Goal: Book appointment/travel/reservation

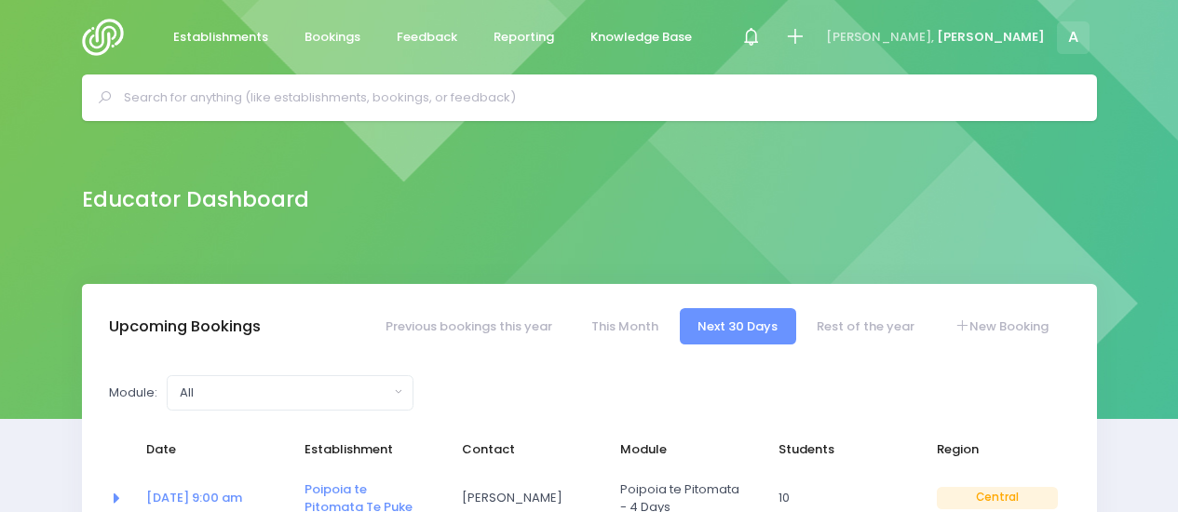
select select "5"
click at [235, 33] on span "Establishments" at bounding box center [220, 37] width 95 height 19
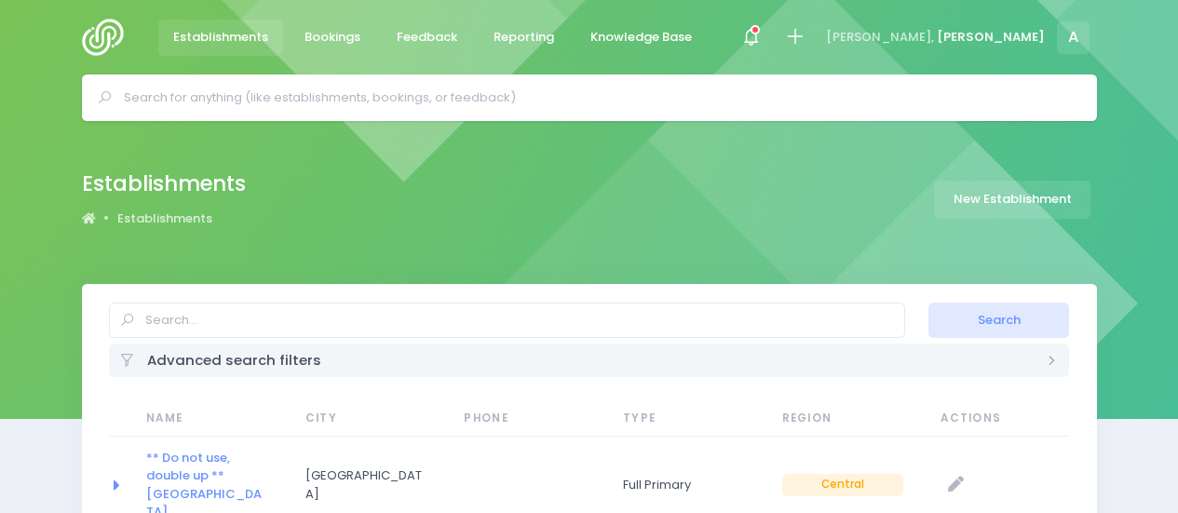
select select "20"
click at [188, 306] on input "text" at bounding box center [507, 320] width 796 height 35
type input "Rotorua intermedaite"
click at [928, 303] on button "Search" at bounding box center [998, 320] width 141 height 35
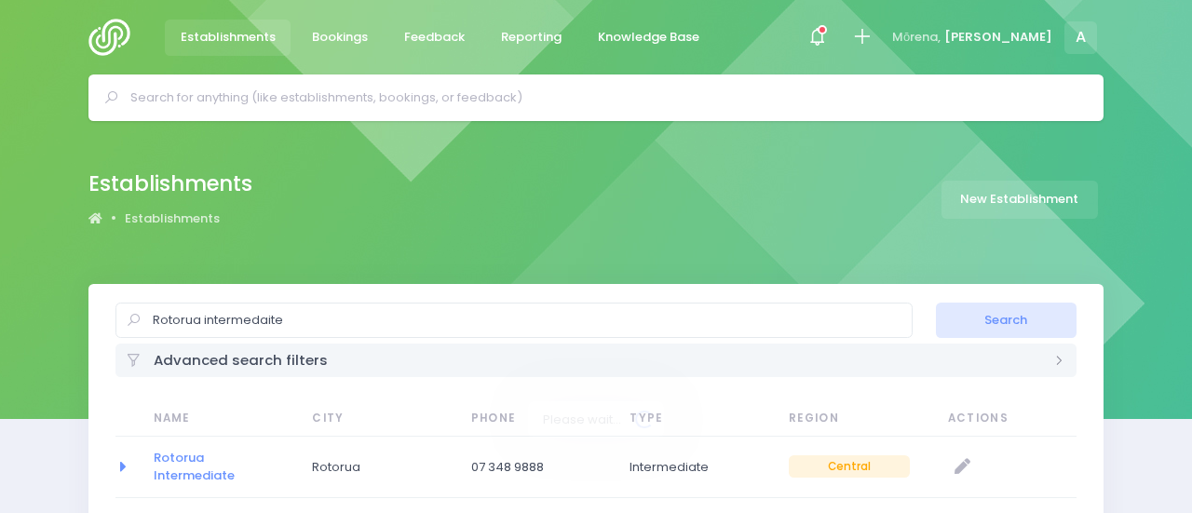
select select "20"
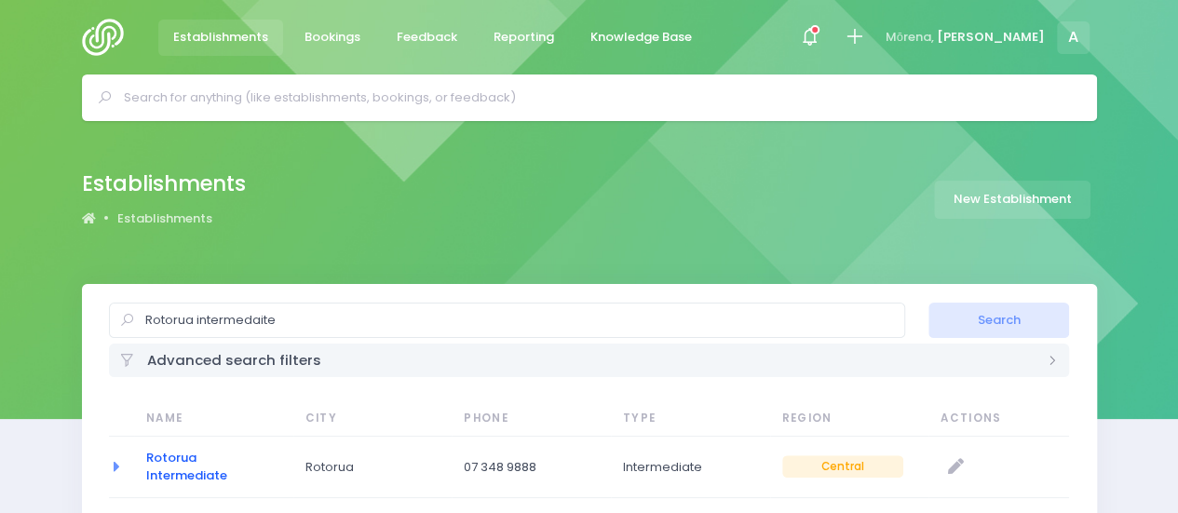
click at [175, 469] on link "Rotorua Intermediate" at bounding box center [186, 467] width 81 height 36
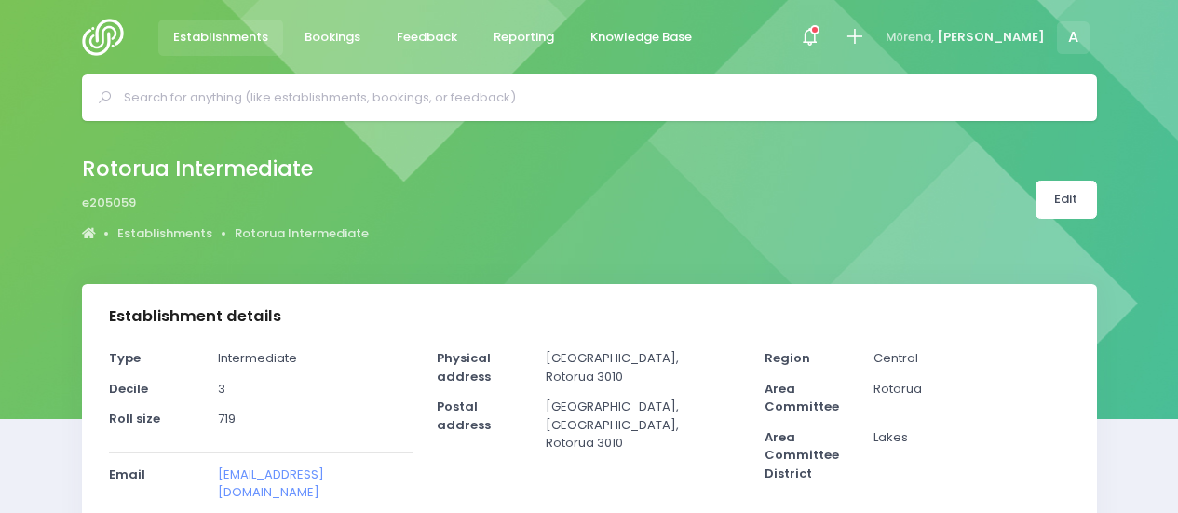
select select "5"
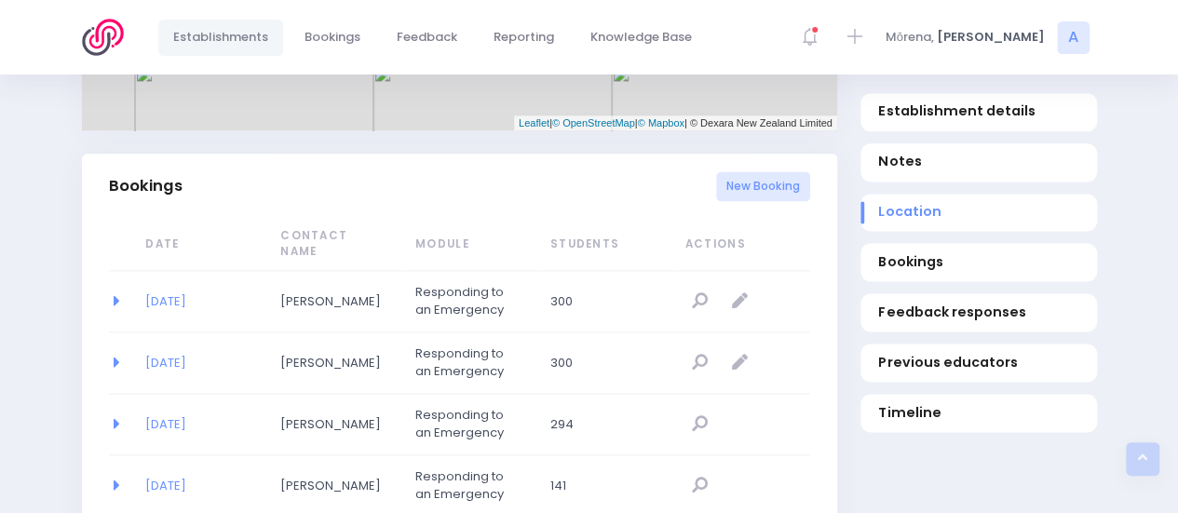
scroll to position [1242, 0]
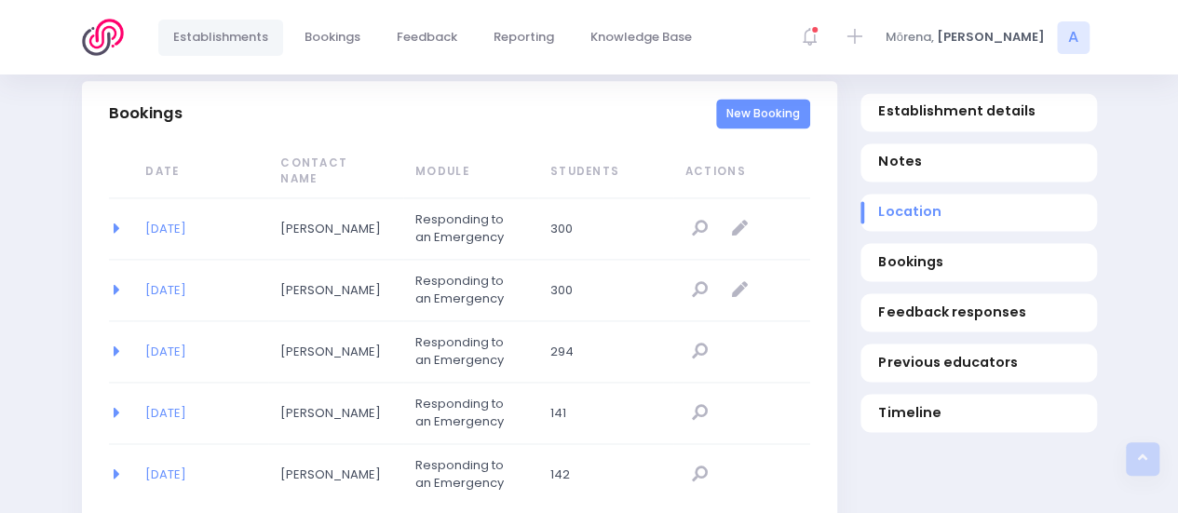
click at [769, 127] on link "New Booking" at bounding box center [763, 114] width 94 height 31
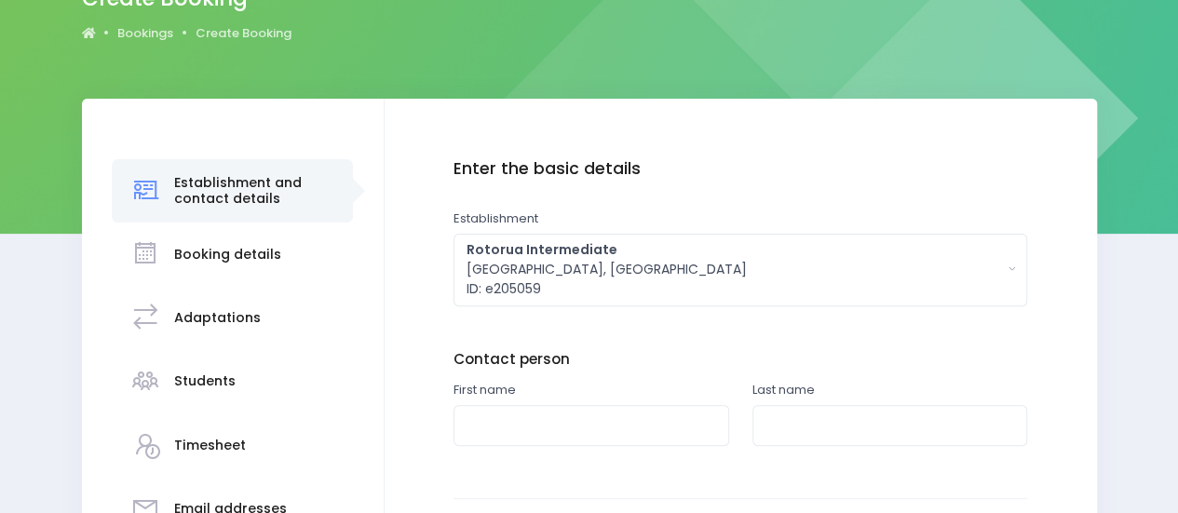
scroll to position [184, 0]
click at [643, 420] on input "text" at bounding box center [591, 427] width 276 height 42
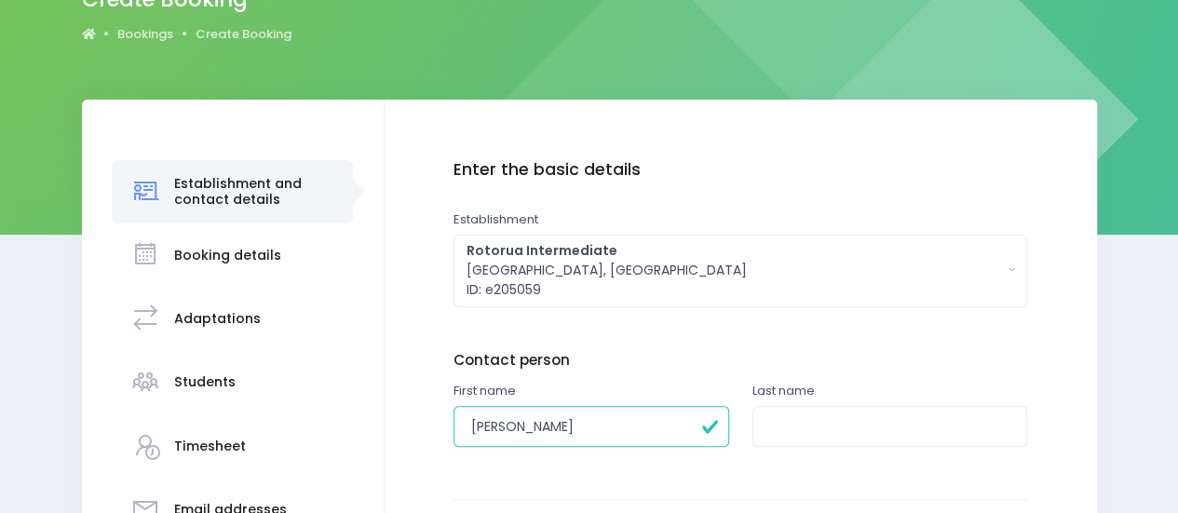
type input "Jodi"
type input "Le Comte-Hepburn"
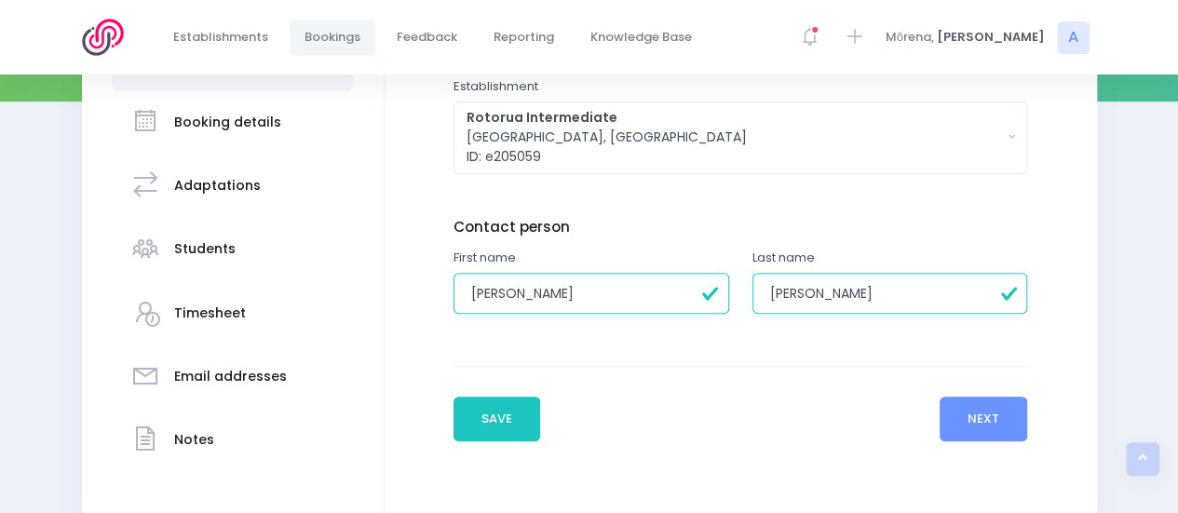
scroll to position [320, 0]
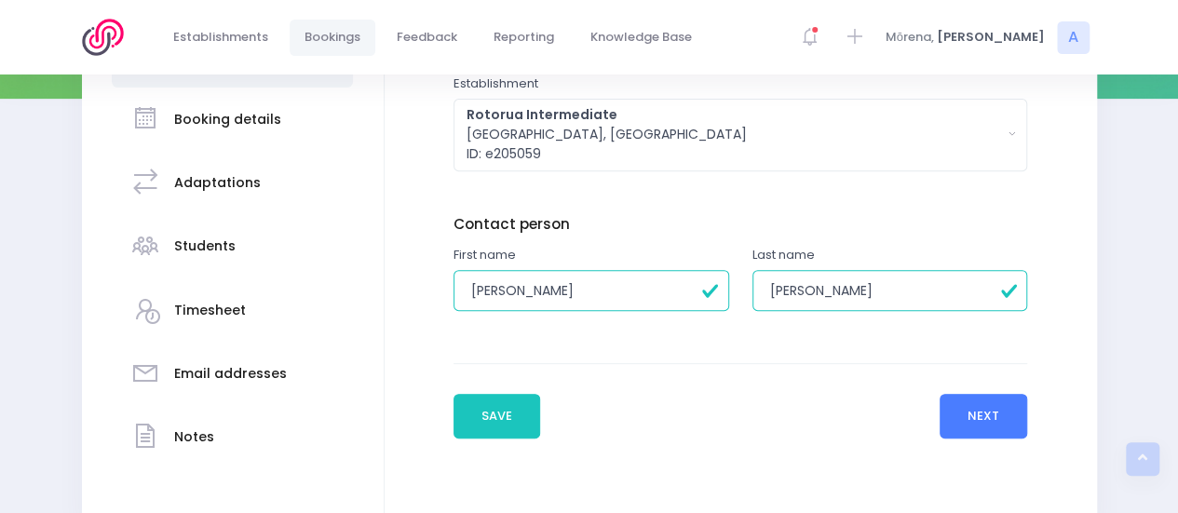
click at [984, 418] on button "Next" at bounding box center [984, 416] width 88 height 45
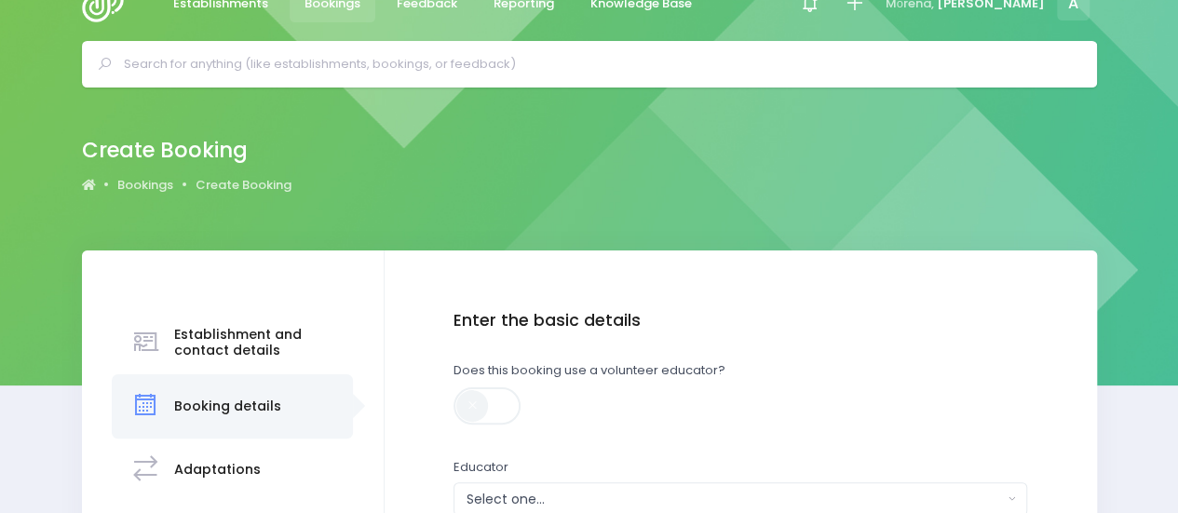
scroll to position [0, 0]
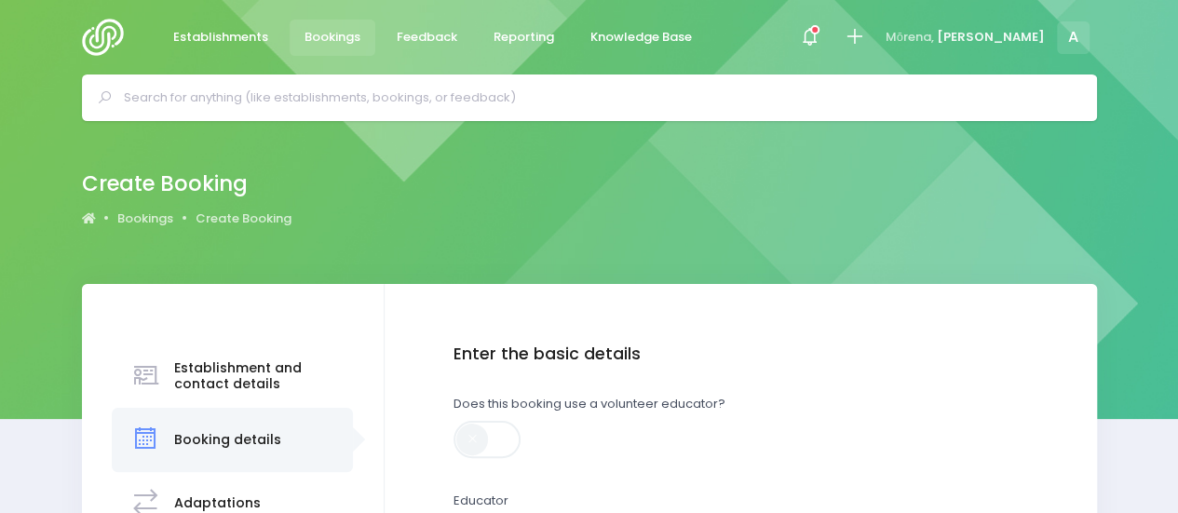
click at [984, 418] on div "Does this booking use a volunteer educator?" at bounding box center [740, 433] width 574 height 76
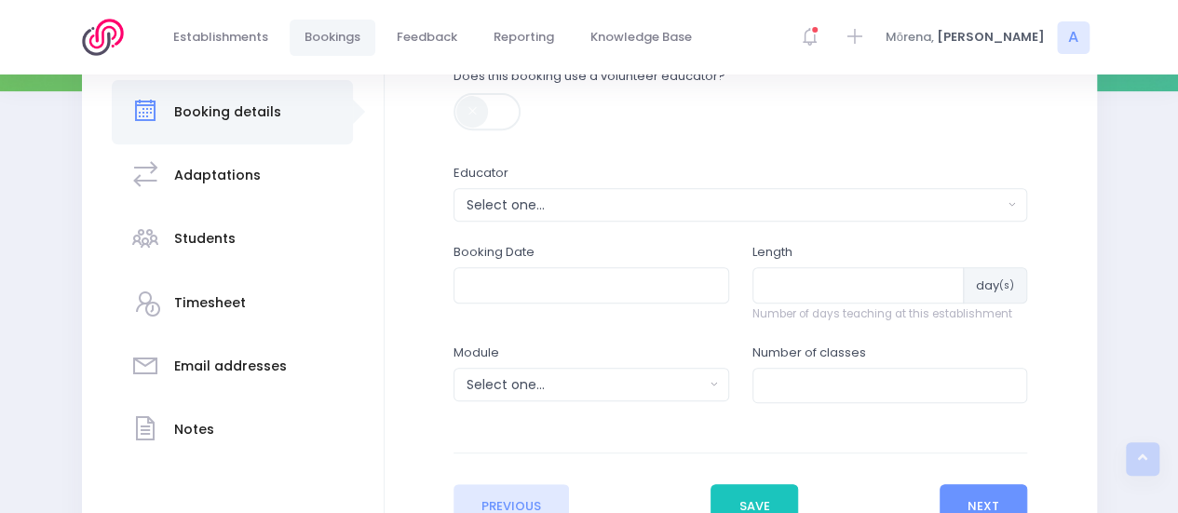
scroll to position [335, 0]
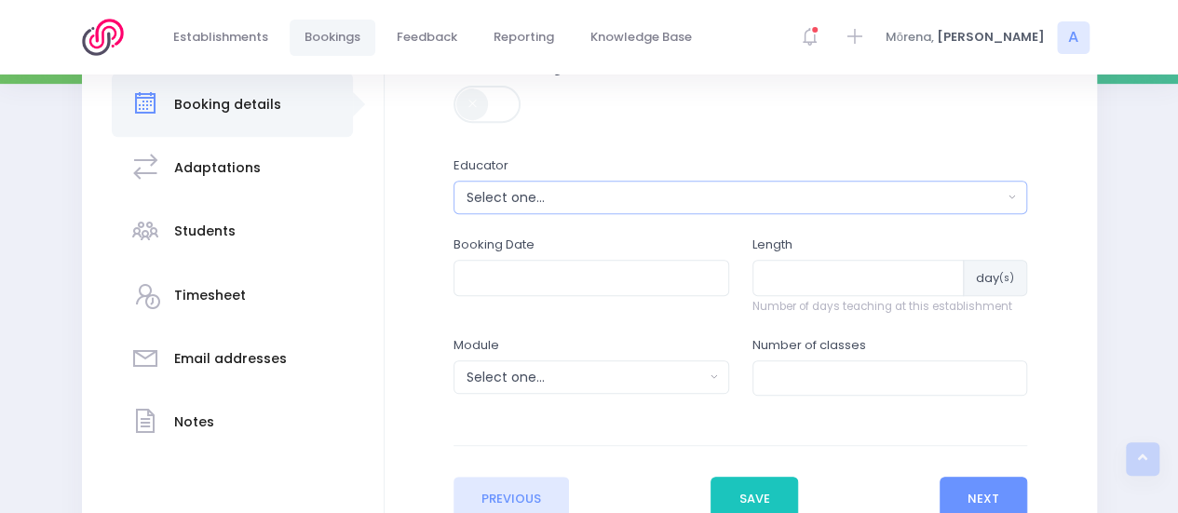
click at [595, 198] on div "Select one..." at bounding box center [735, 198] width 536 height 20
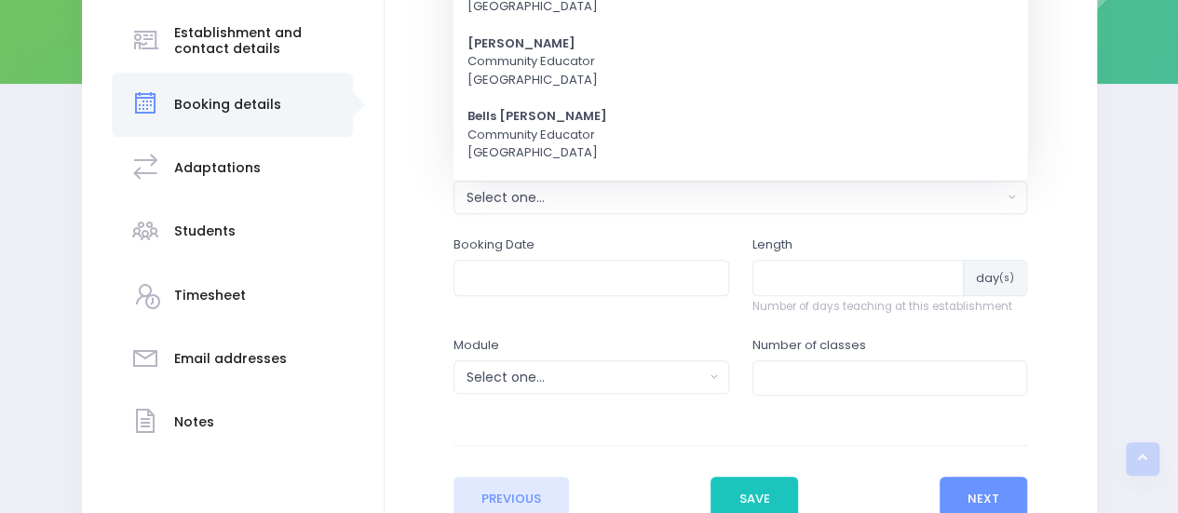
scroll to position [0, 0]
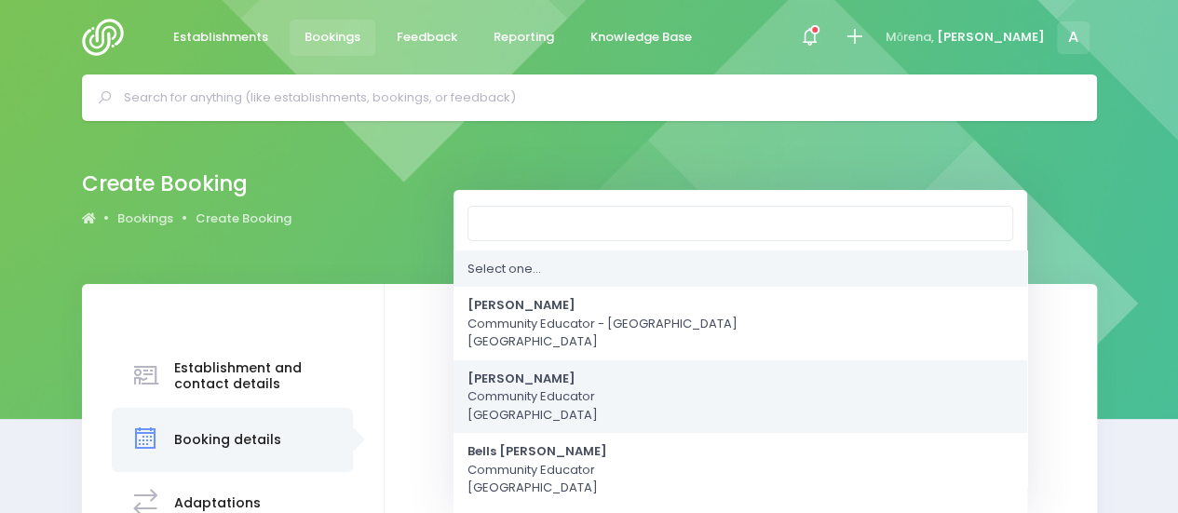
click at [499, 393] on span "Annette Binnie Community Educator Central Region" at bounding box center [532, 397] width 130 height 55
select select "202878"
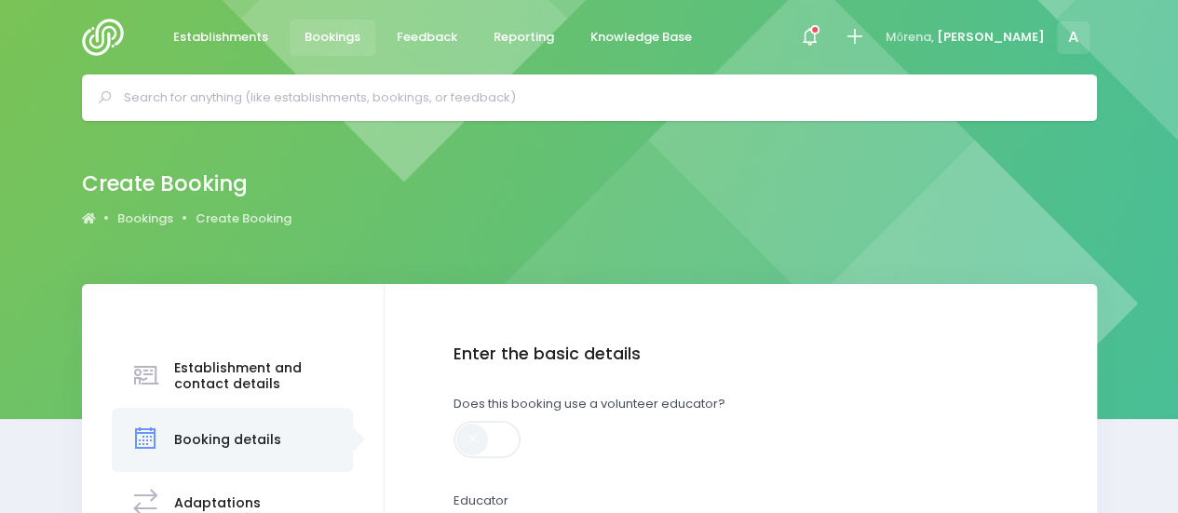
scroll to position [276, 0]
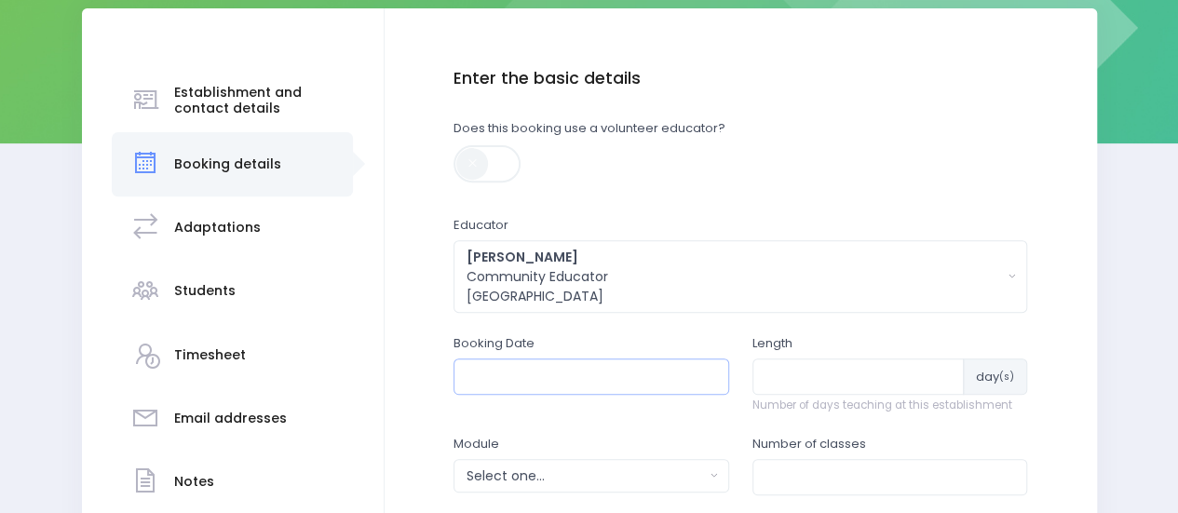
click at [500, 379] on input "text" at bounding box center [591, 375] width 276 height 35
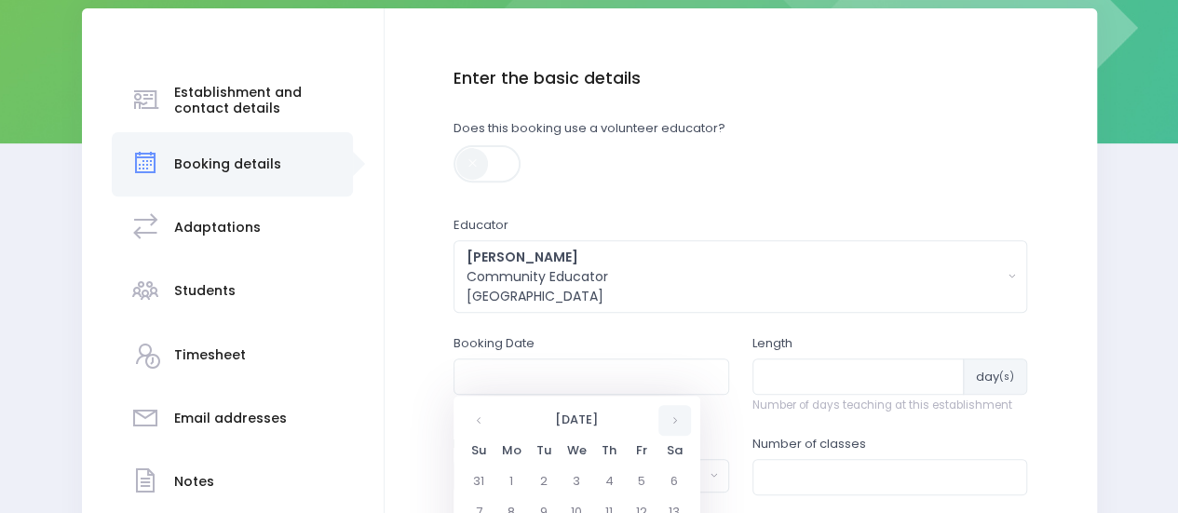
click at [682, 414] on th at bounding box center [674, 420] width 33 height 31
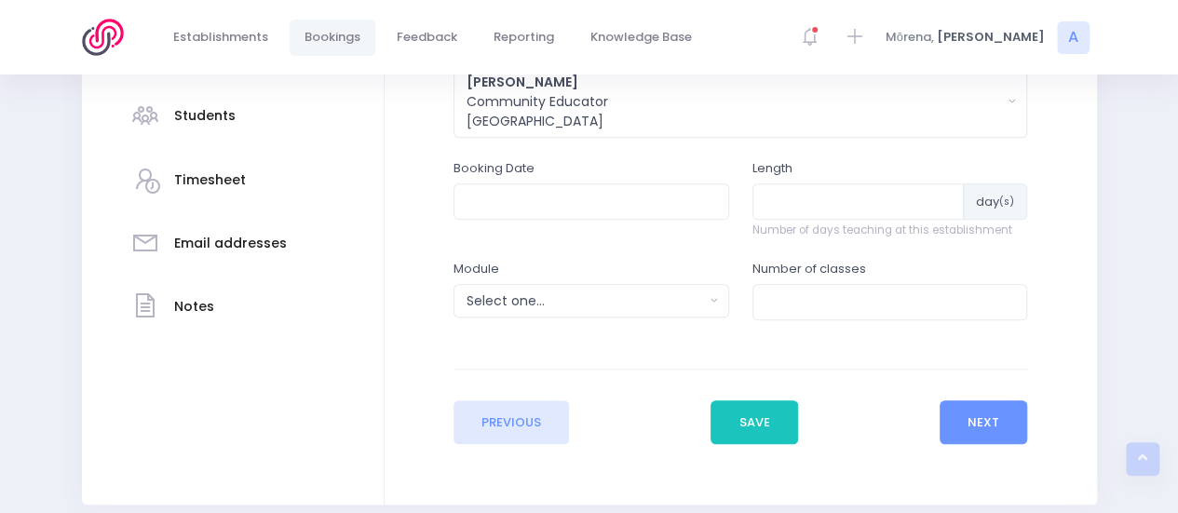
scroll to position [520, 0]
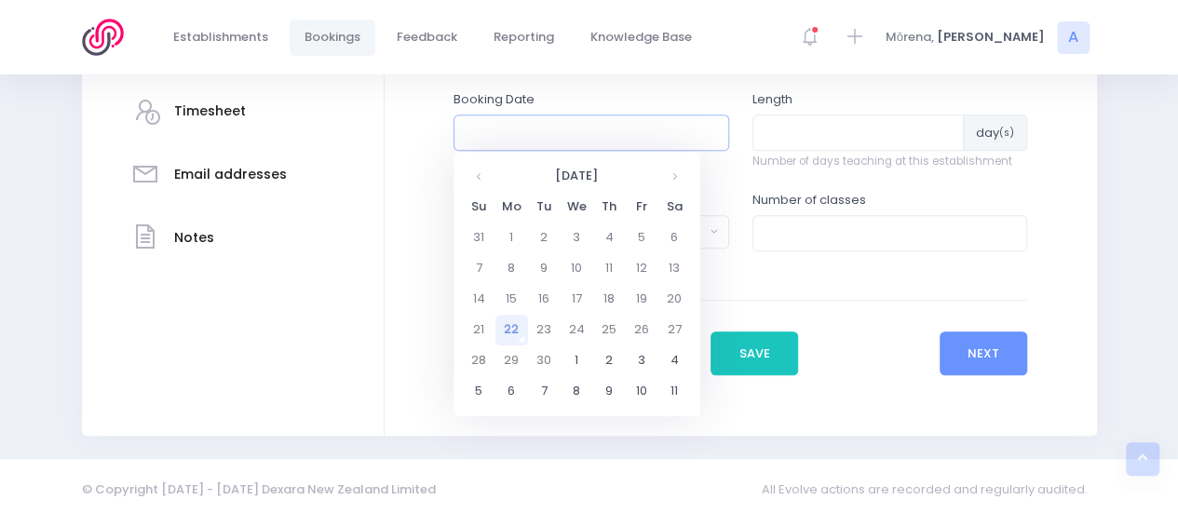
click at [626, 144] on input "text" at bounding box center [591, 132] width 276 height 35
click at [669, 178] on th at bounding box center [674, 176] width 33 height 31
click at [546, 325] on td "21" at bounding box center [544, 330] width 33 height 31
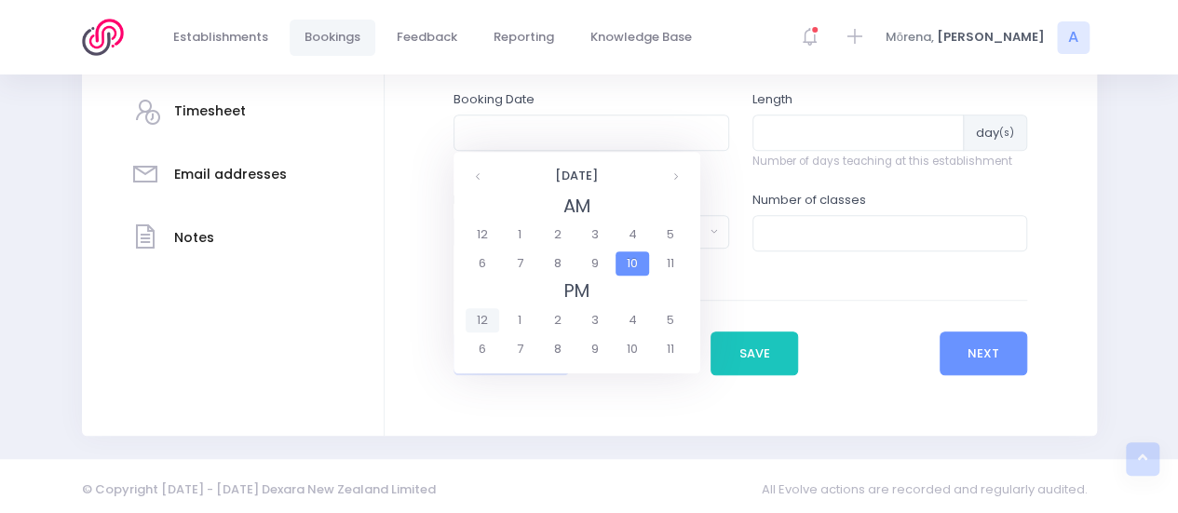
click at [487, 327] on span "12" at bounding box center [482, 320] width 33 height 24
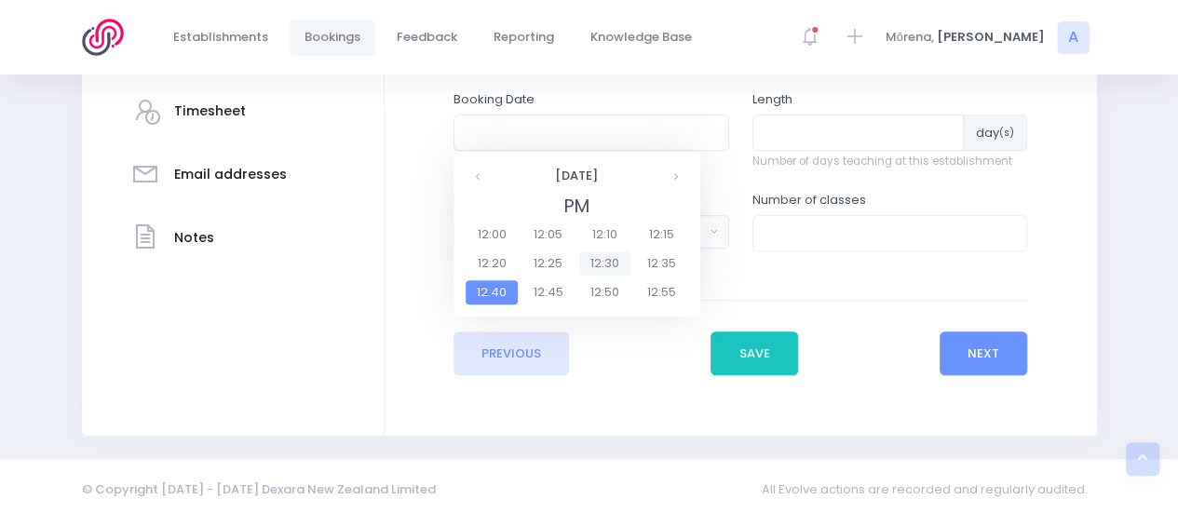
click at [609, 263] on span "12:30" at bounding box center [605, 263] width 52 height 24
type input "21/10/2025 12:30 PM"
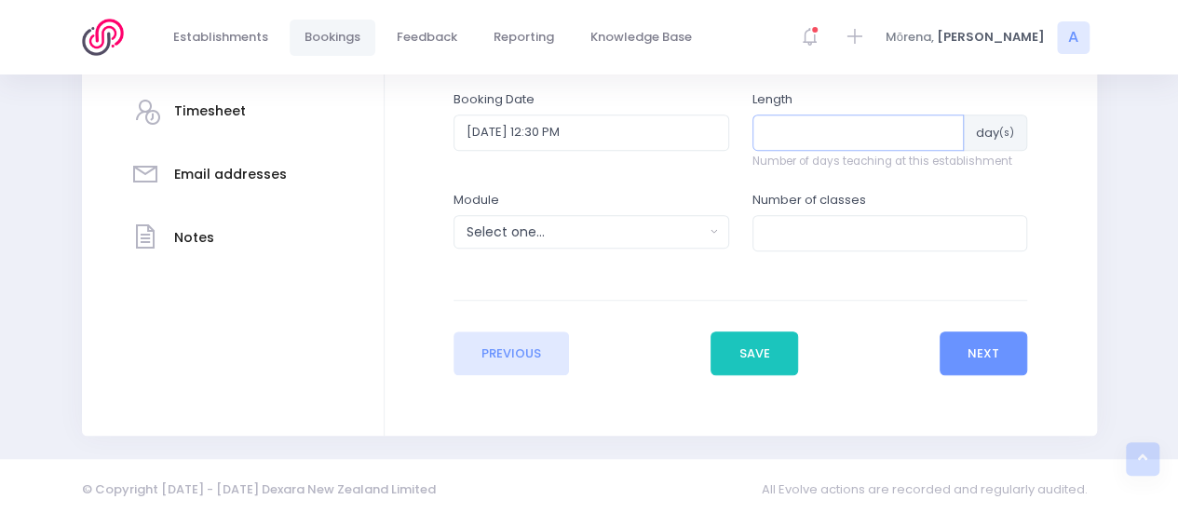
click at [798, 135] on input "number" at bounding box center [858, 132] width 212 height 35
type input "1"
click at [776, 220] on input "number" at bounding box center [890, 232] width 276 height 35
type input "1"
click at [667, 228] on div "Select one..." at bounding box center [585, 233] width 237 height 20
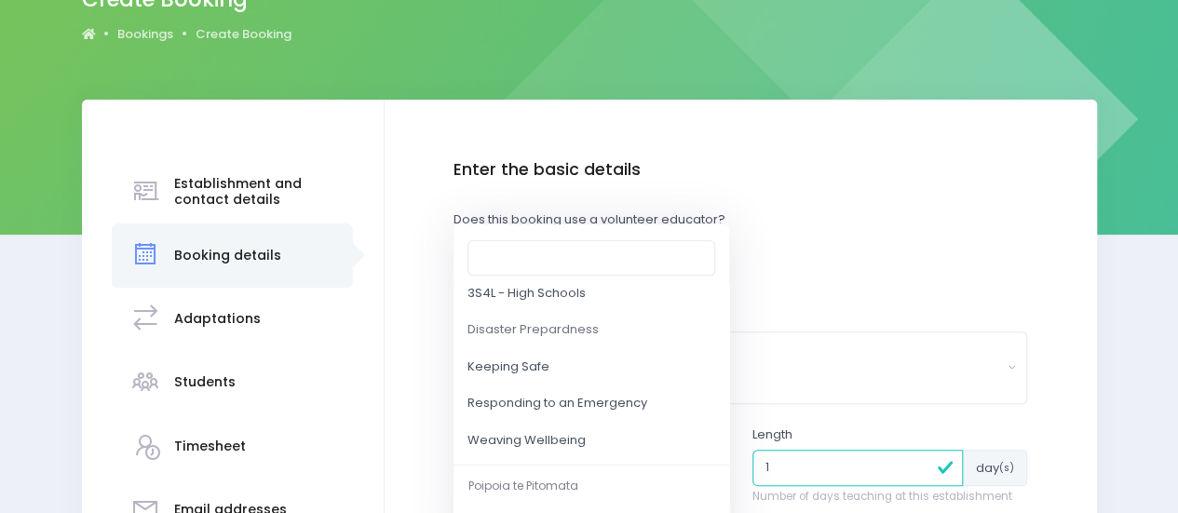
scroll to position [188, 0]
click at [553, 399] on span "Responding to an Emergency" at bounding box center [557, 402] width 180 height 19
select select "Responding to an Emergency"
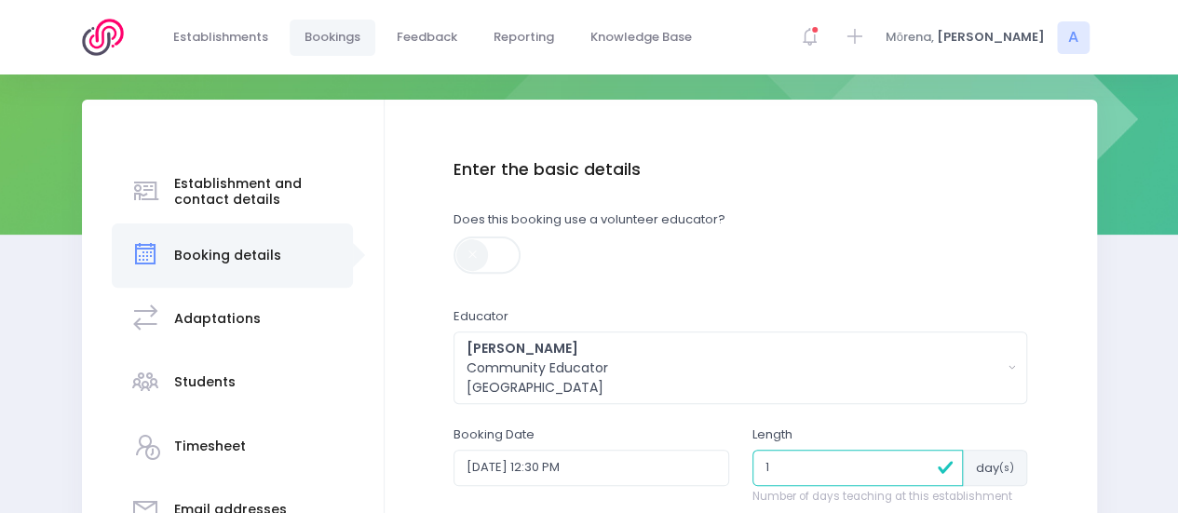
scroll to position [494, 0]
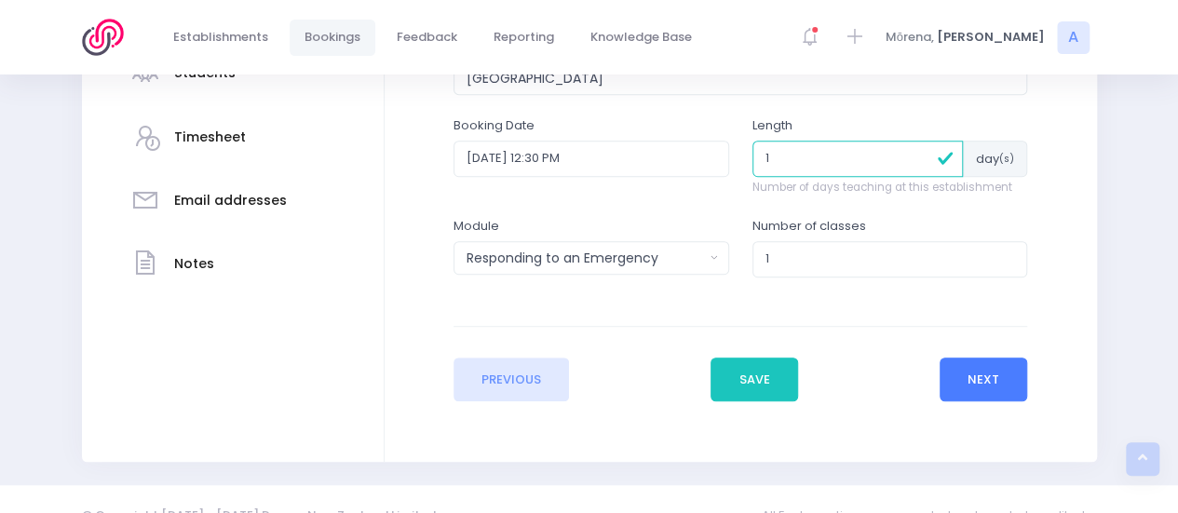
click at [974, 369] on button "Next" at bounding box center [984, 380] width 88 height 45
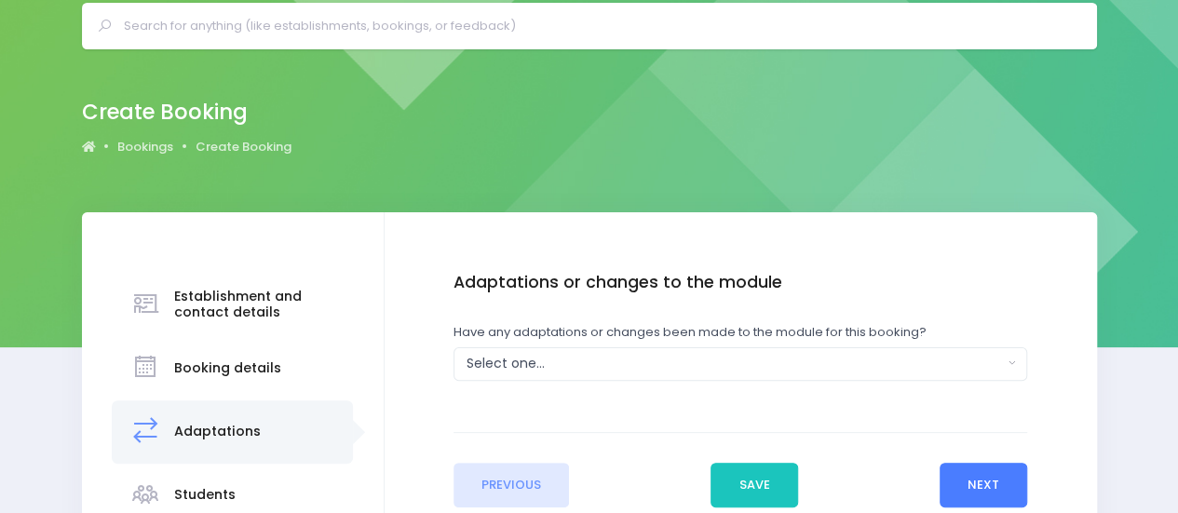
scroll to position [0, 0]
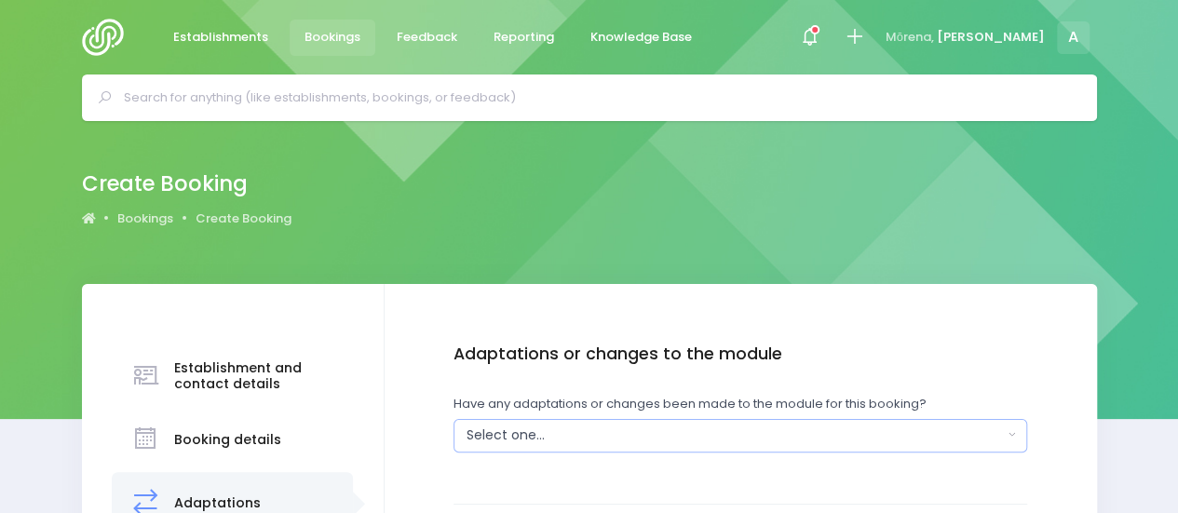
click at [597, 431] on div "Select one..." at bounding box center [735, 436] width 536 height 20
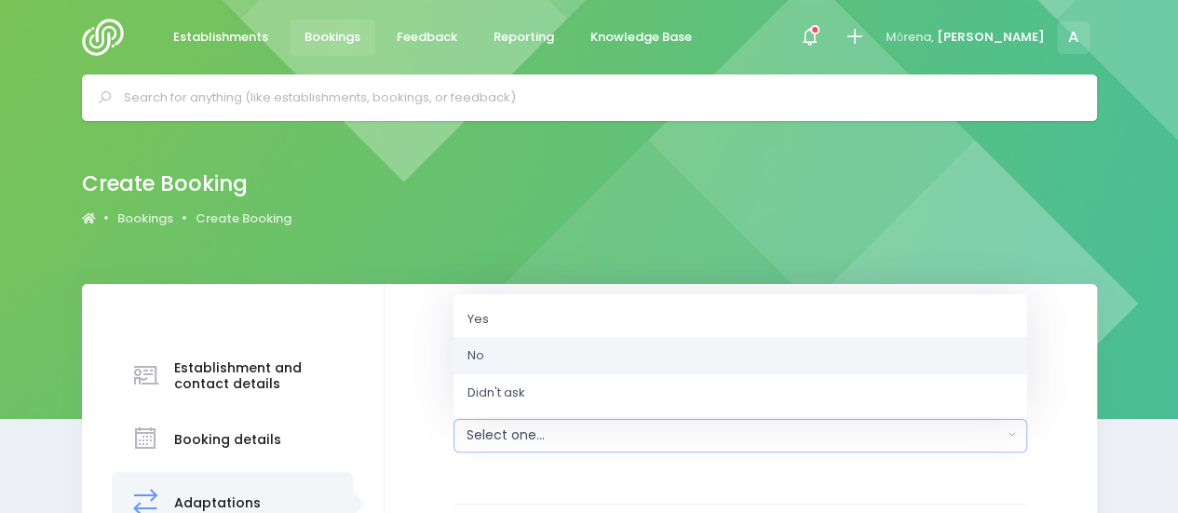
click at [467, 360] on span "No" at bounding box center [475, 355] width 17 height 19
select select "No"
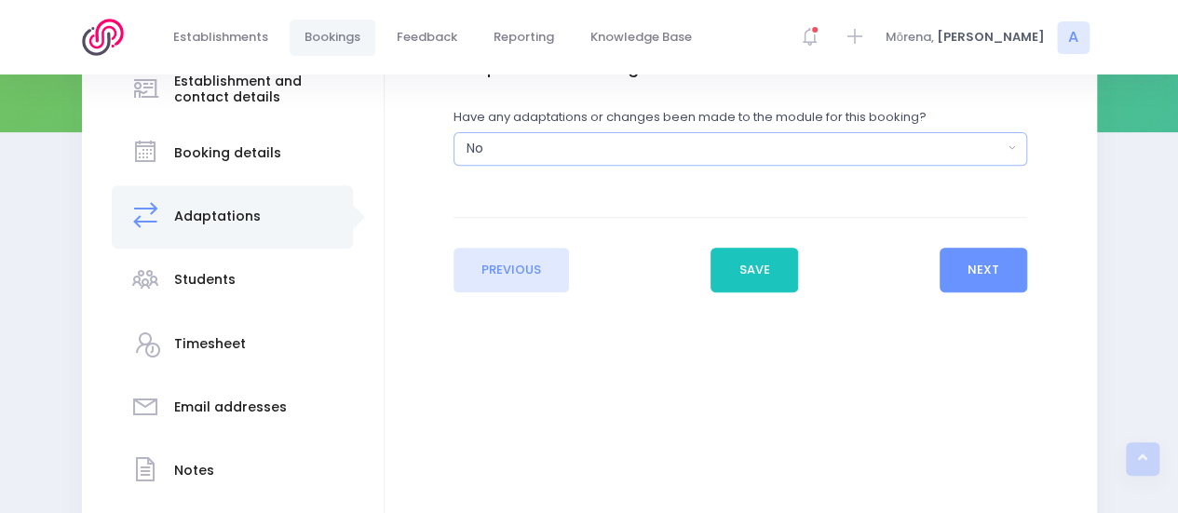
scroll to position [291, 0]
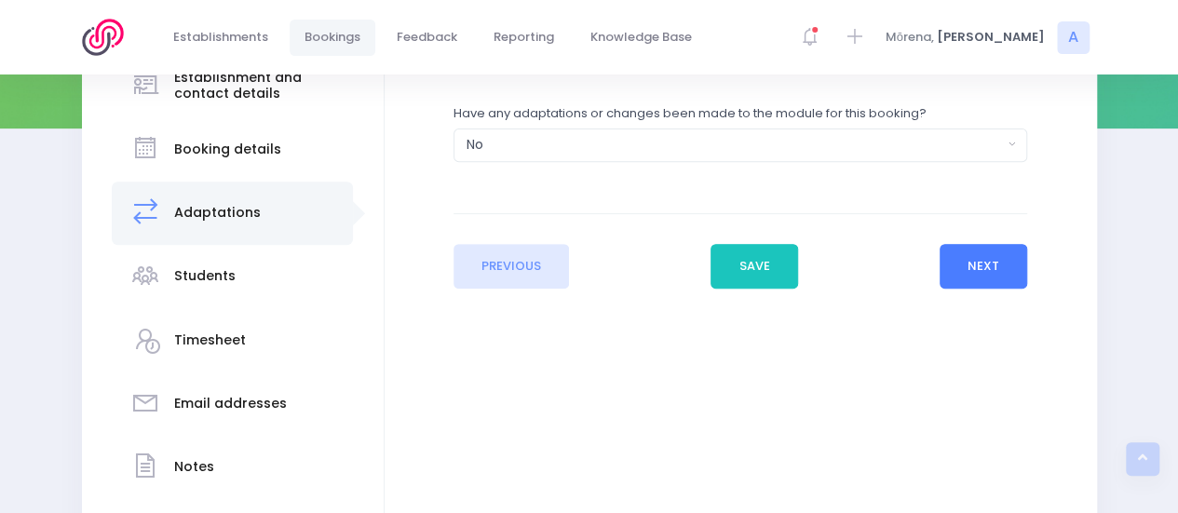
click at [978, 263] on button "Next" at bounding box center [984, 266] width 88 height 45
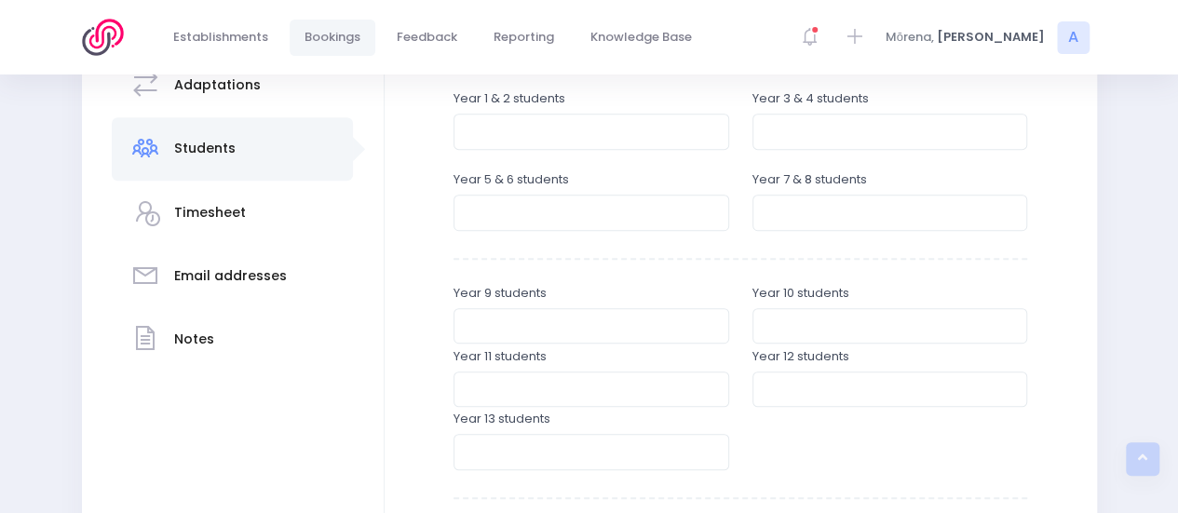
scroll to position [425, 0]
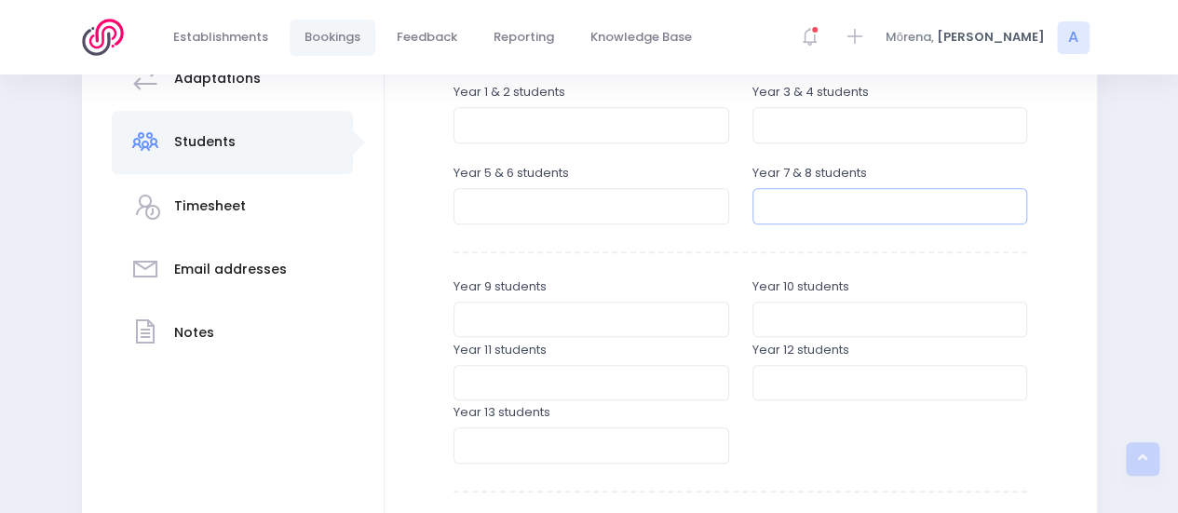
click at [819, 205] on input "number" at bounding box center [890, 205] width 276 height 35
type input "25"
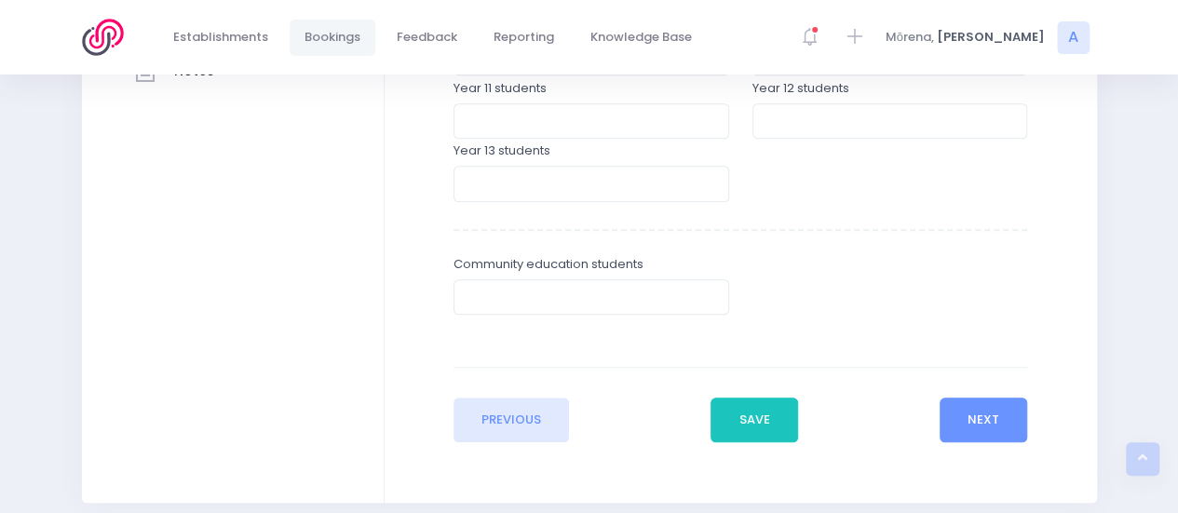
scroll to position [723, 0]
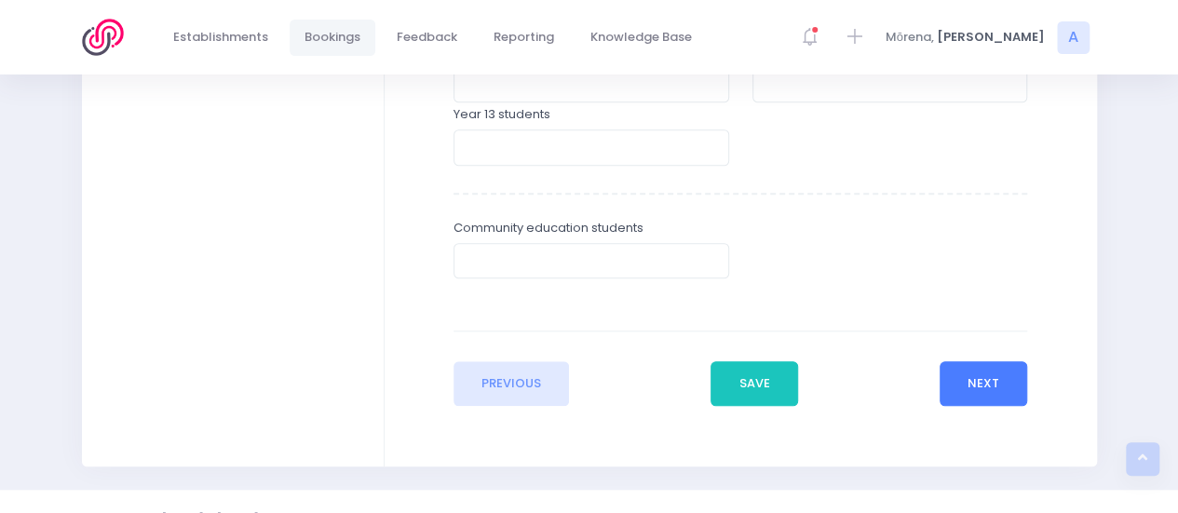
click at [1000, 385] on button "Next" at bounding box center [984, 383] width 88 height 45
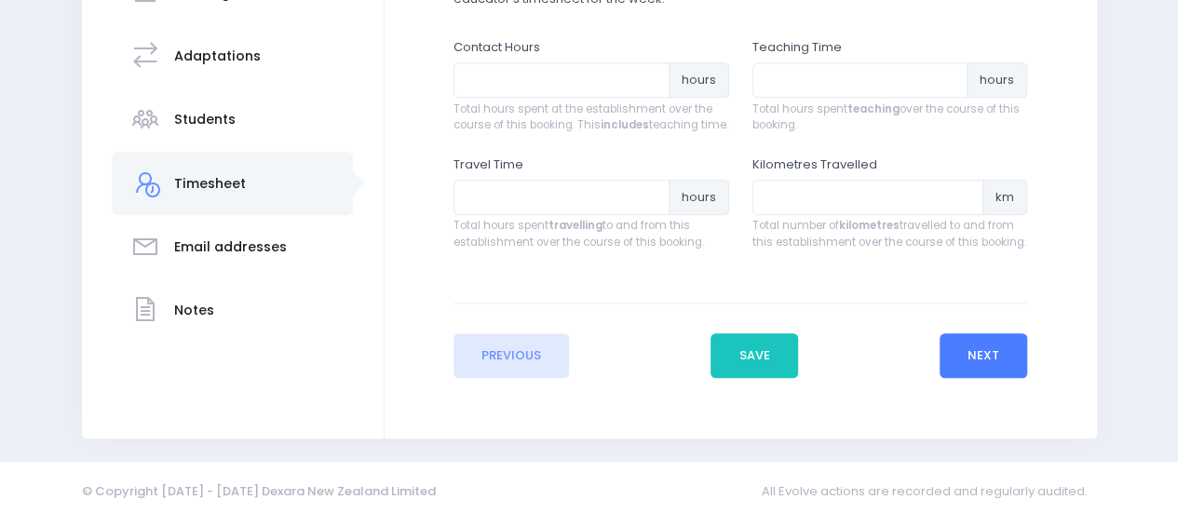
scroll to position [466, 0]
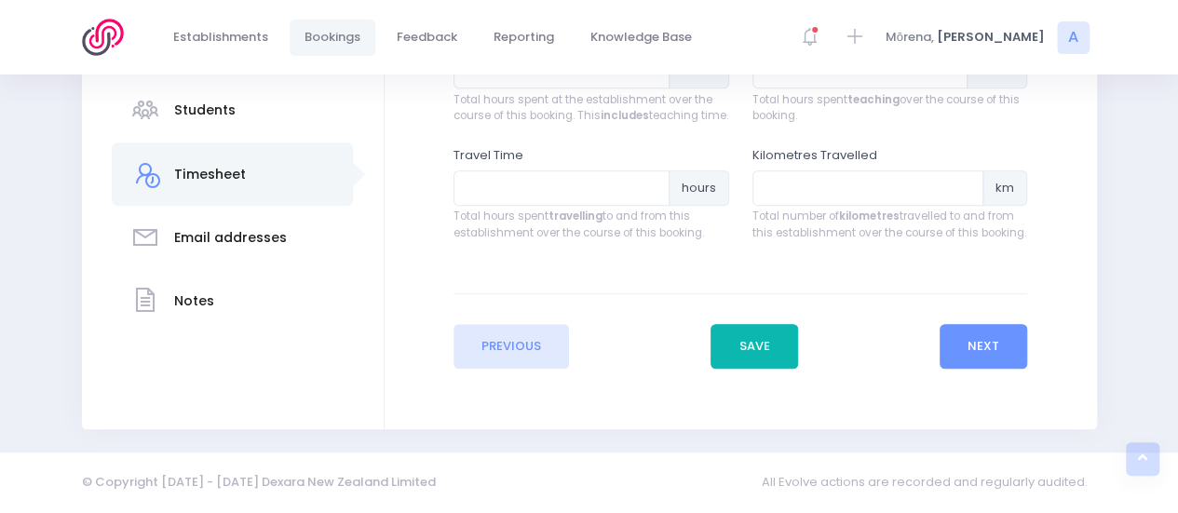
click at [743, 349] on button "Save" at bounding box center [754, 346] width 88 height 45
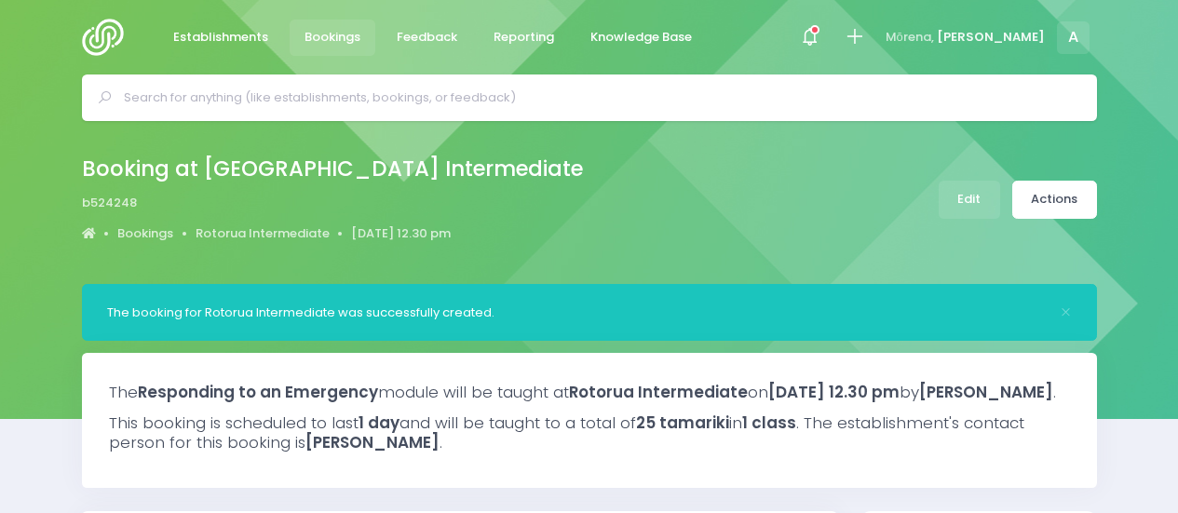
select select "5"
click at [1041, 205] on link "Actions" at bounding box center [1054, 200] width 85 height 38
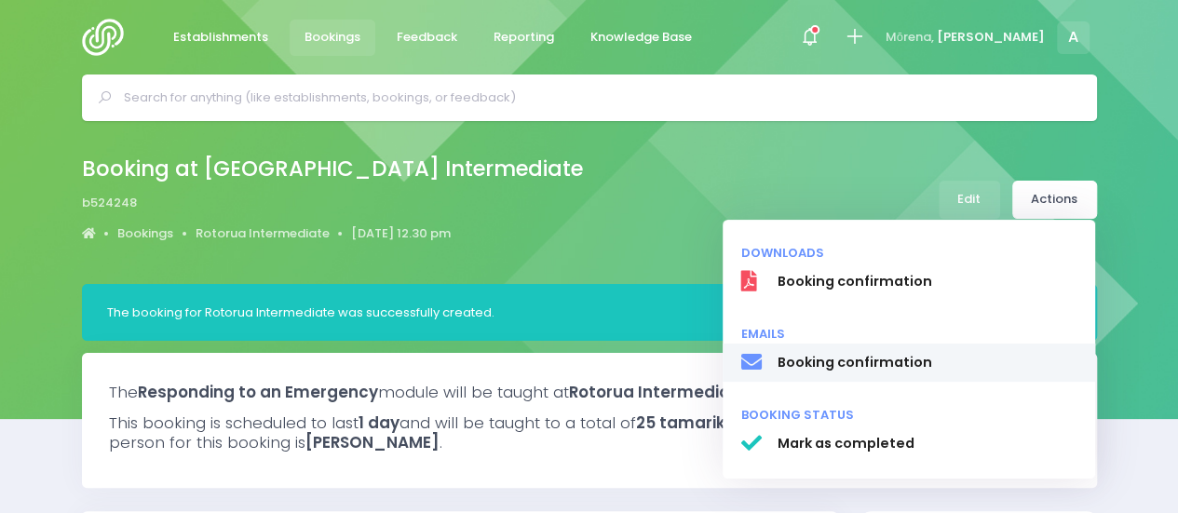
click at [858, 362] on span "Booking confirmation" at bounding box center [927, 363] width 300 height 20
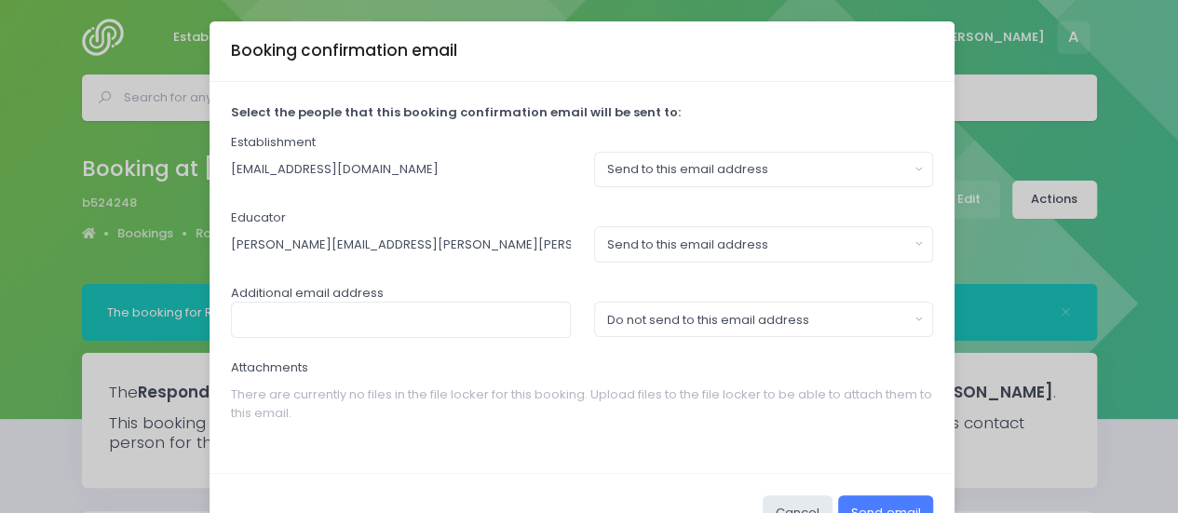
click at [870, 499] on button "Send email" at bounding box center [885, 512] width 95 height 35
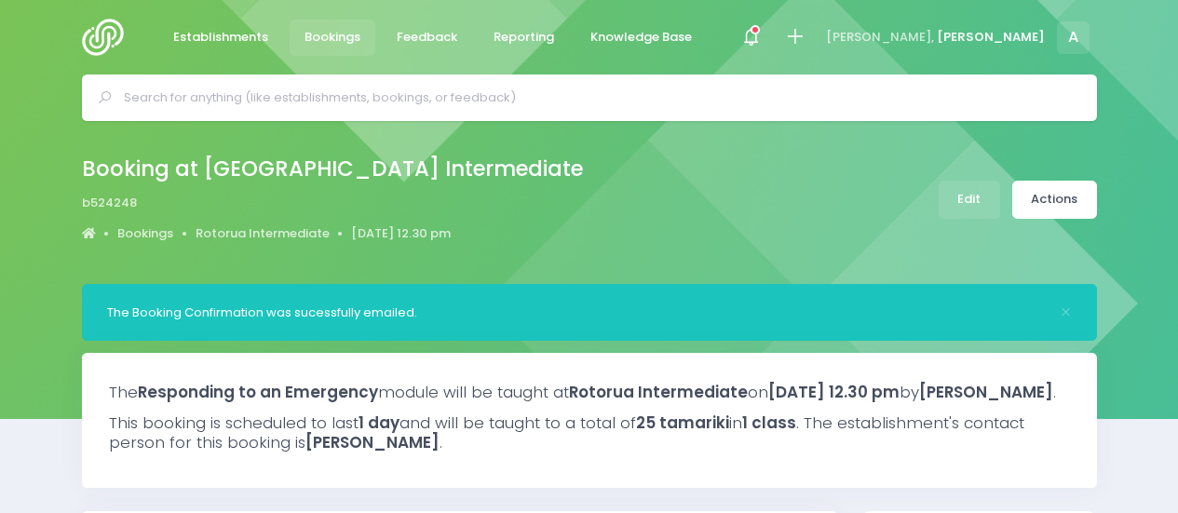
select select "5"
click at [85, 36] on img at bounding box center [108, 37] width 53 height 37
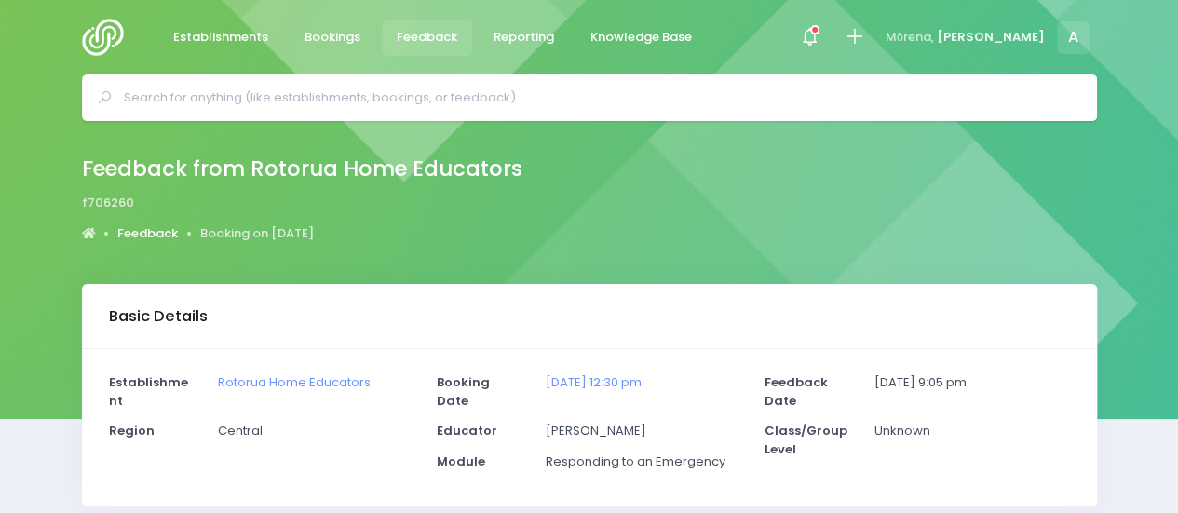
click at [168, 232] on link "Feedback" at bounding box center [147, 233] width 61 height 19
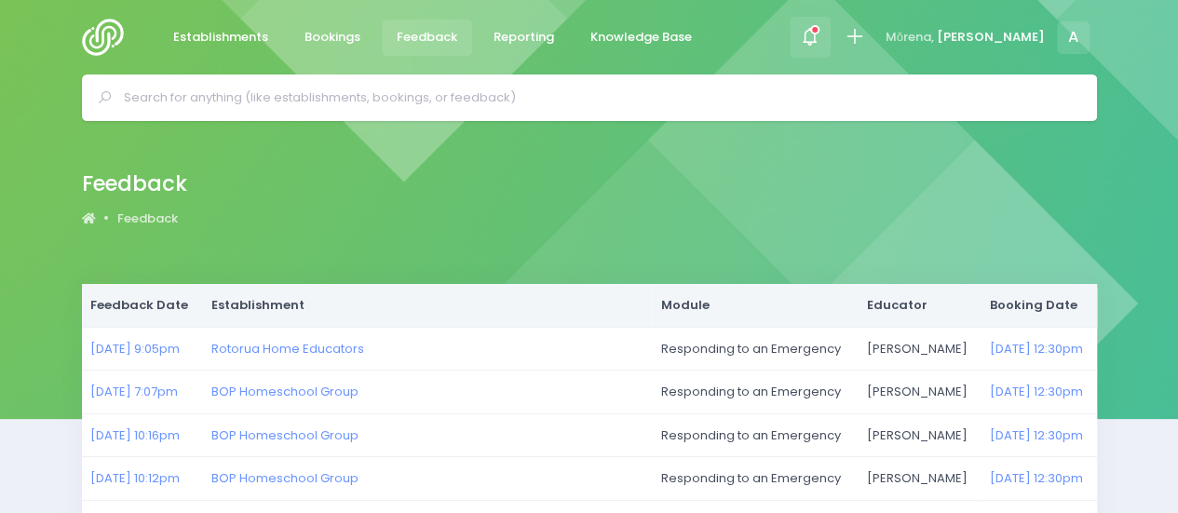
click at [812, 35] on span at bounding box center [810, 37] width 4 height 4
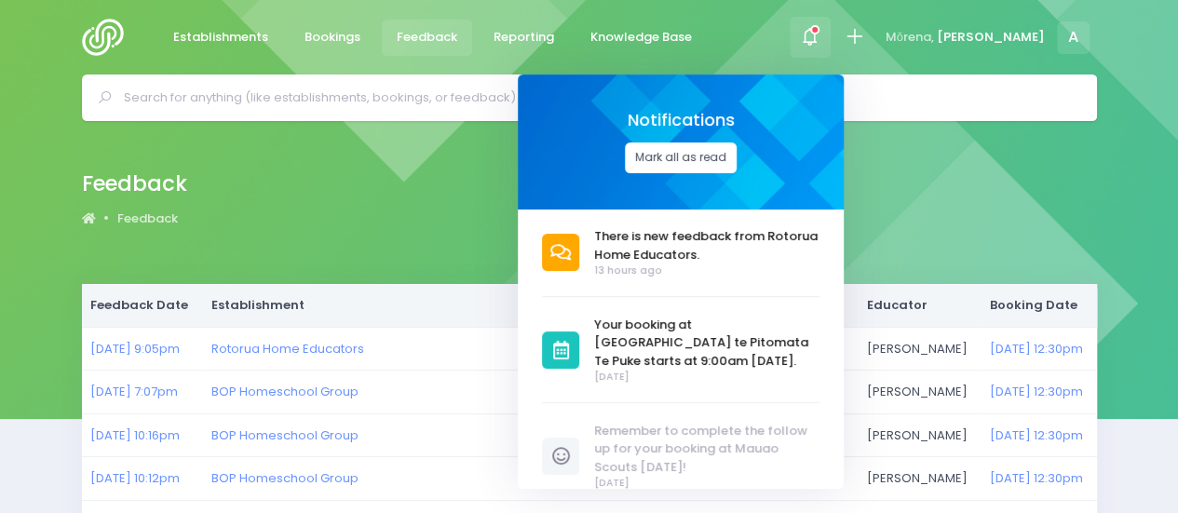
click at [731, 161] on button "Mark all as read" at bounding box center [681, 157] width 112 height 31
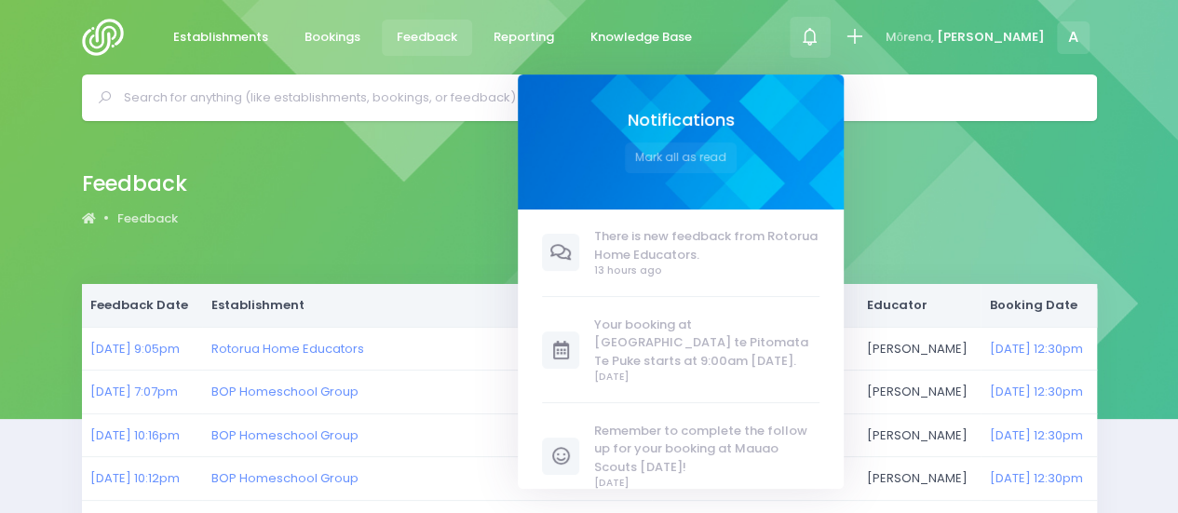
click at [771, 34] on div "Establishments Bookings Feedback Reporting Knowledge Base Notifications Mark al…" at bounding box center [590, 37] width 1062 height 74
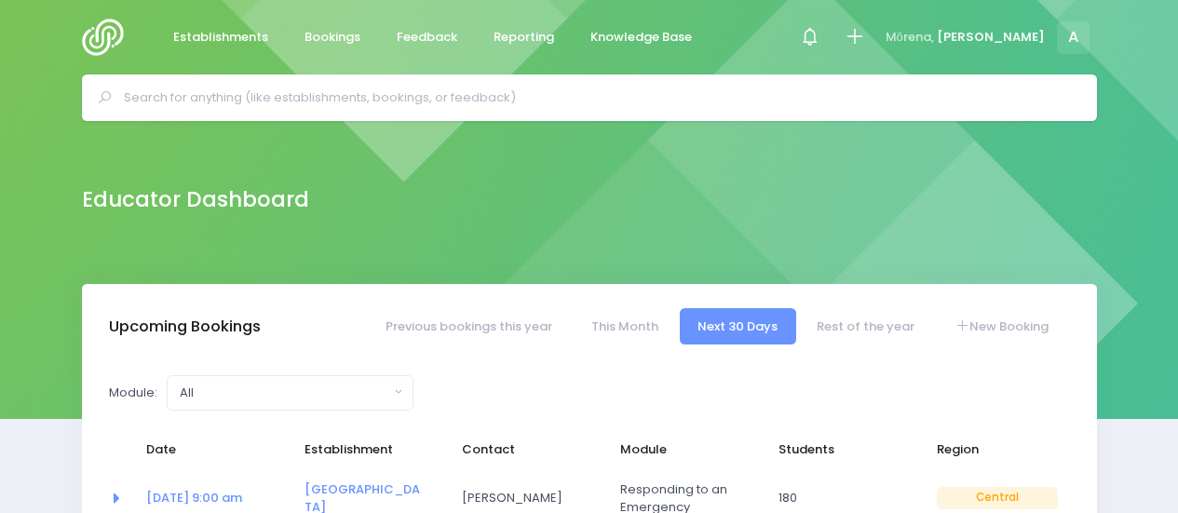
select select "5"
